Goal: Task Accomplishment & Management: Complete application form

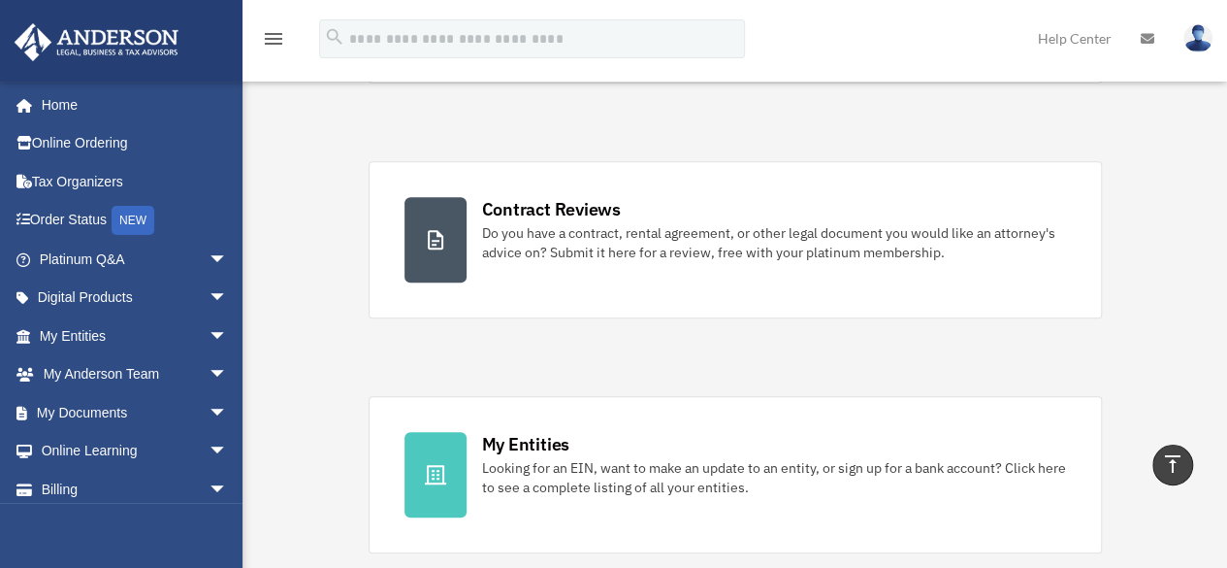
scroll to position [194, 0]
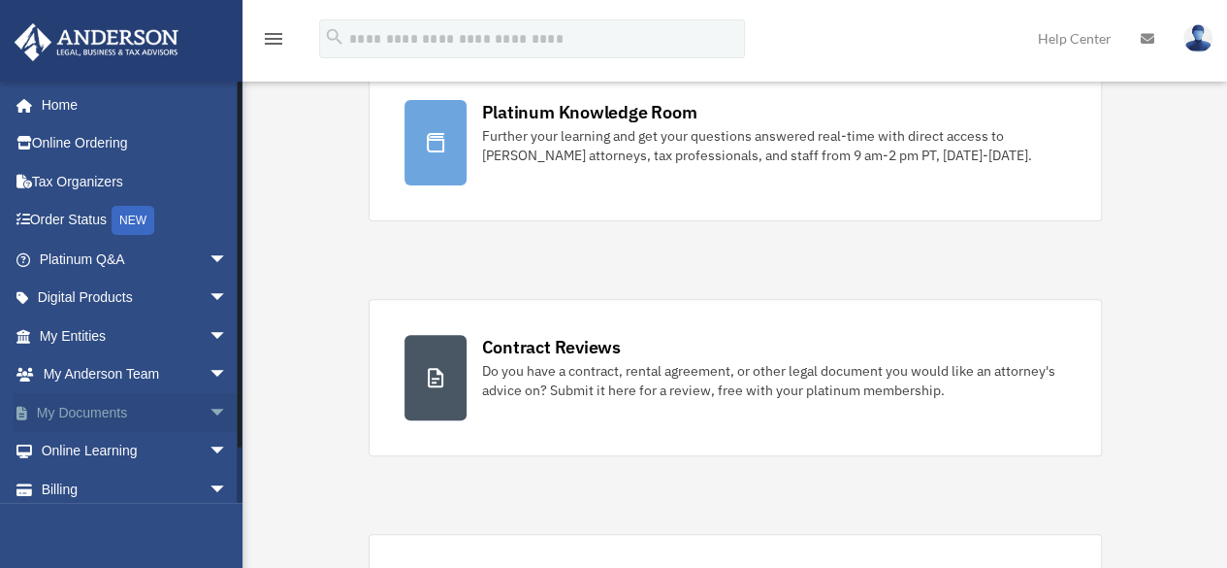
click at [209, 412] on span "arrow_drop_down" at bounding box center [228, 413] width 39 height 40
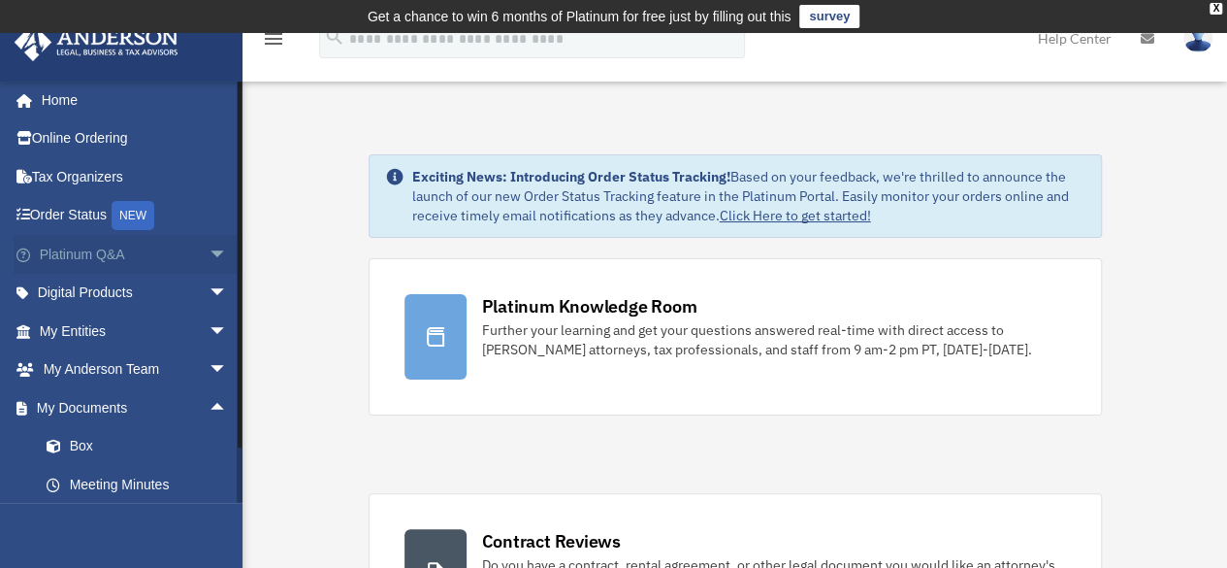
scroll to position [0, 0]
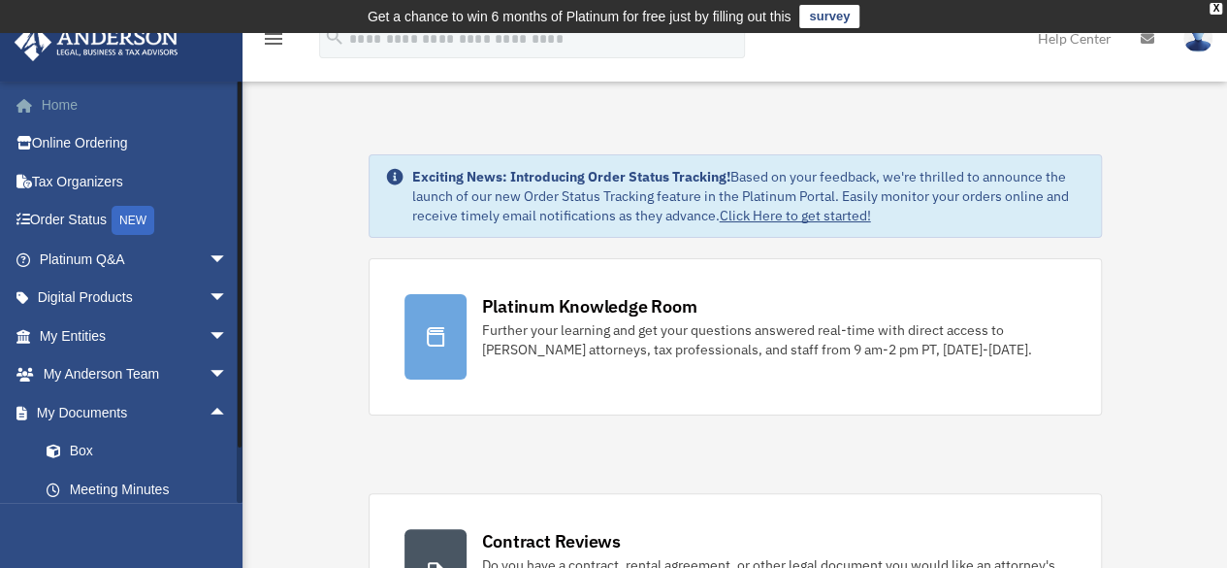
click at [134, 102] on link "Home" at bounding box center [136, 104] width 244 height 39
click at [209, 301] on span "arrow_drop_down" at bounding box center [228, 298] width 39 height 40
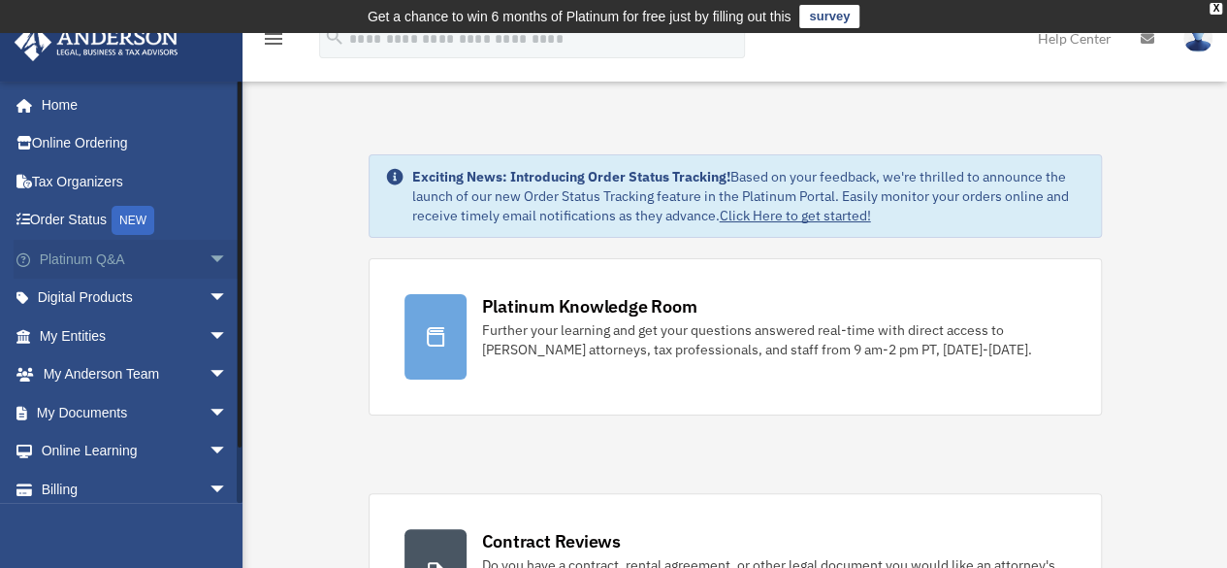
click at [209, 261] on span "arrow_drop_down" at bounding box center [228, 260] width 39 height 40
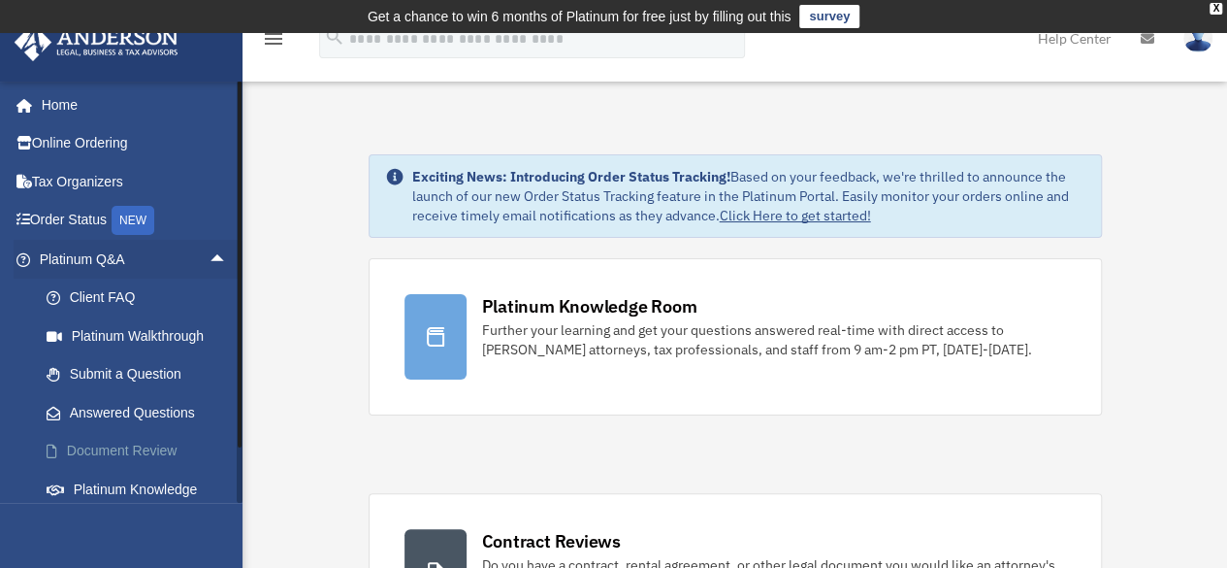
click at [105, 452] on link "Document Review" at bounding box center [142, 451] width 230 height 39
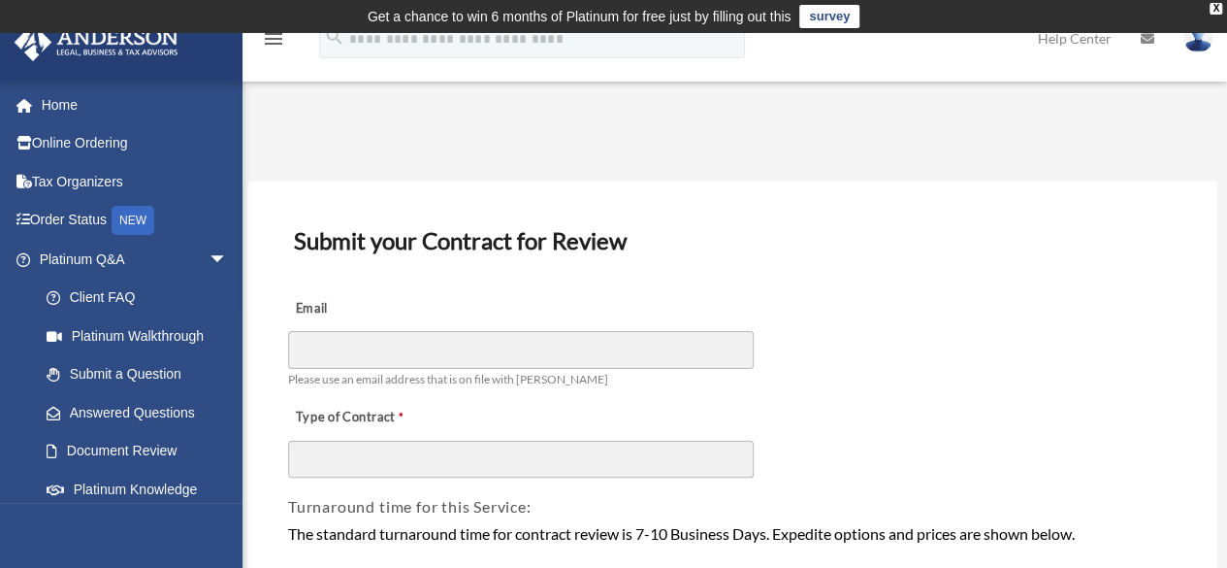
click at [716, 286] on div "Email Please use an email address that is on file with Anderson" at bounding box center [732, 338] width 893 height 109
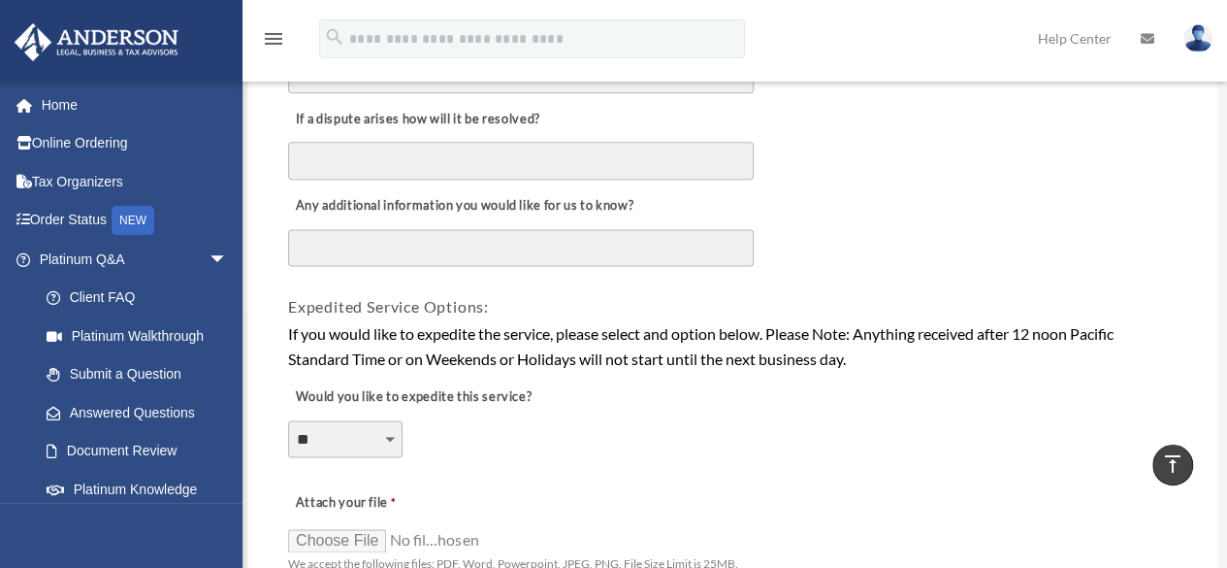
scroll to position [1067, 0]
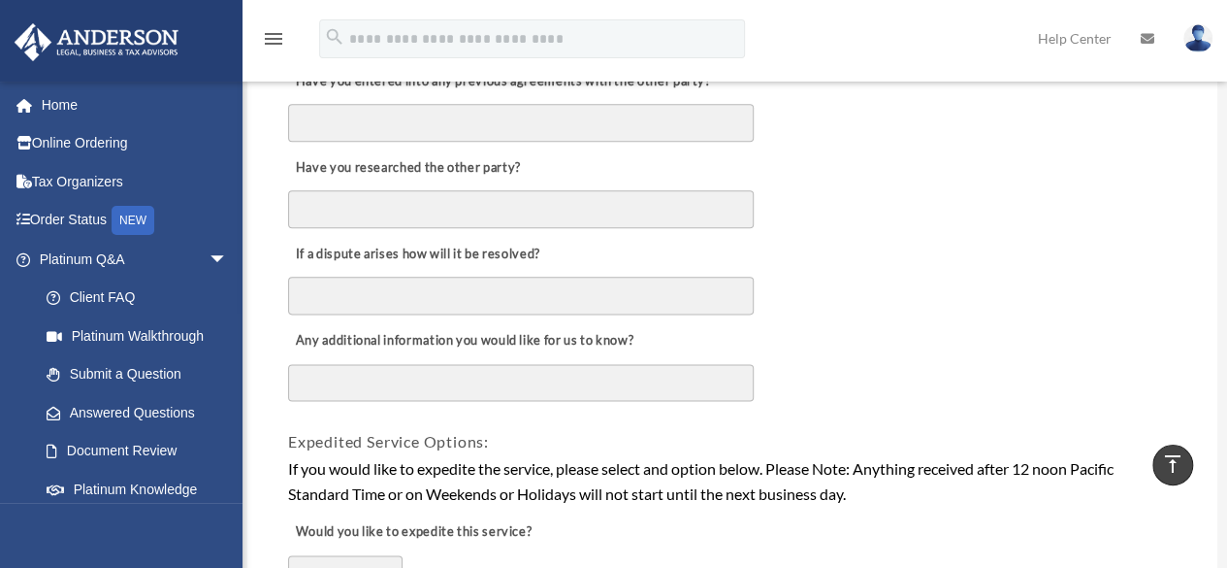
click at [565, 386] on textarea "Any additional information you would like for us to know?" at bounding box center [521, 382] width 466 height 37
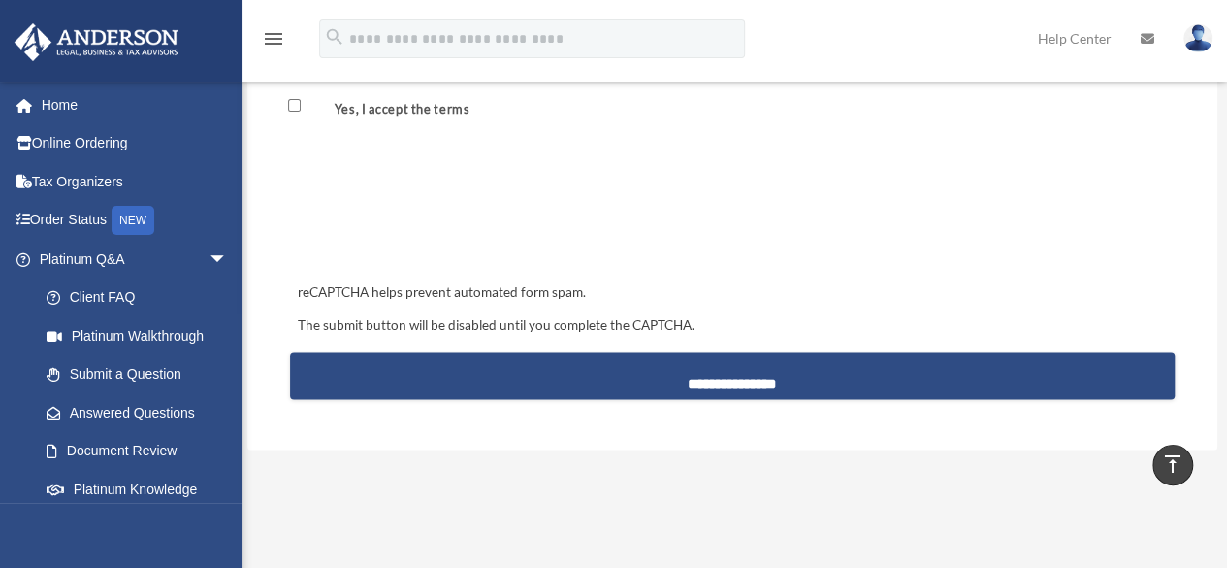
scroll to position [1941, 0]
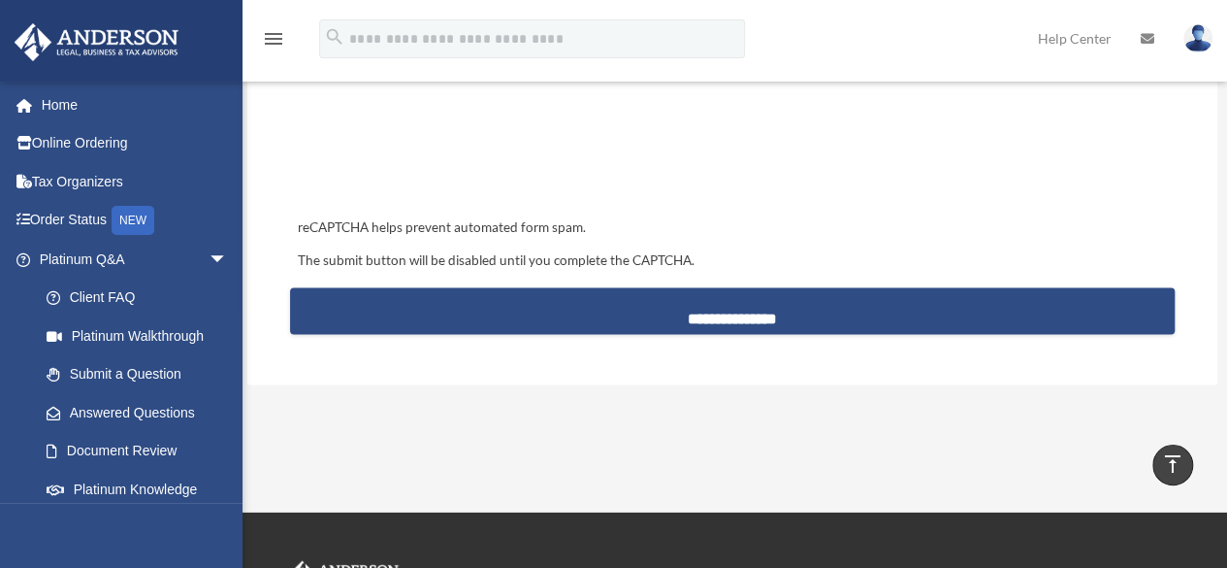
type textarea "**********"
